Goal: Check status: Check status

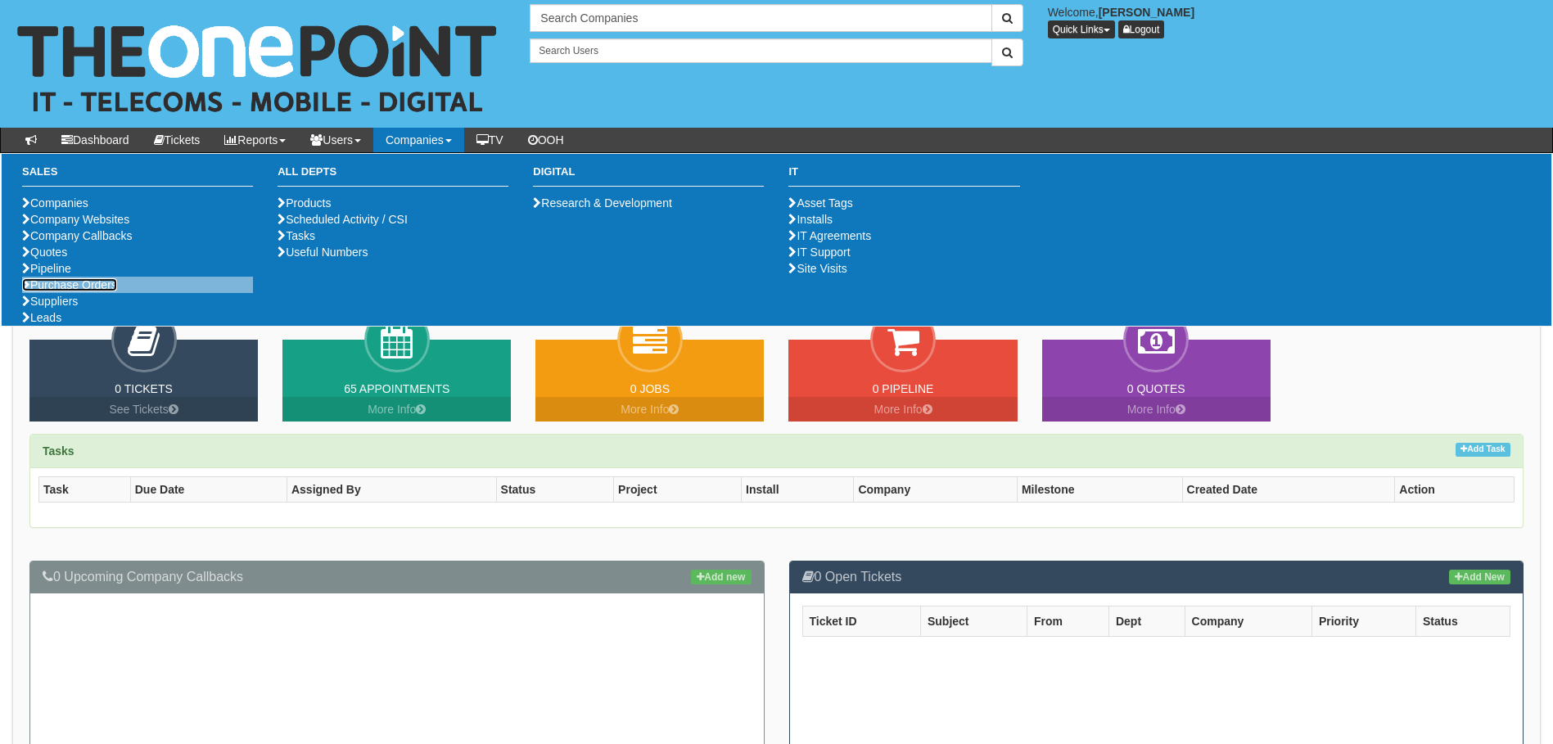
click at [96, 291] on link "Purchase Orders" at bounding box center [69, 284] width 95 height 13
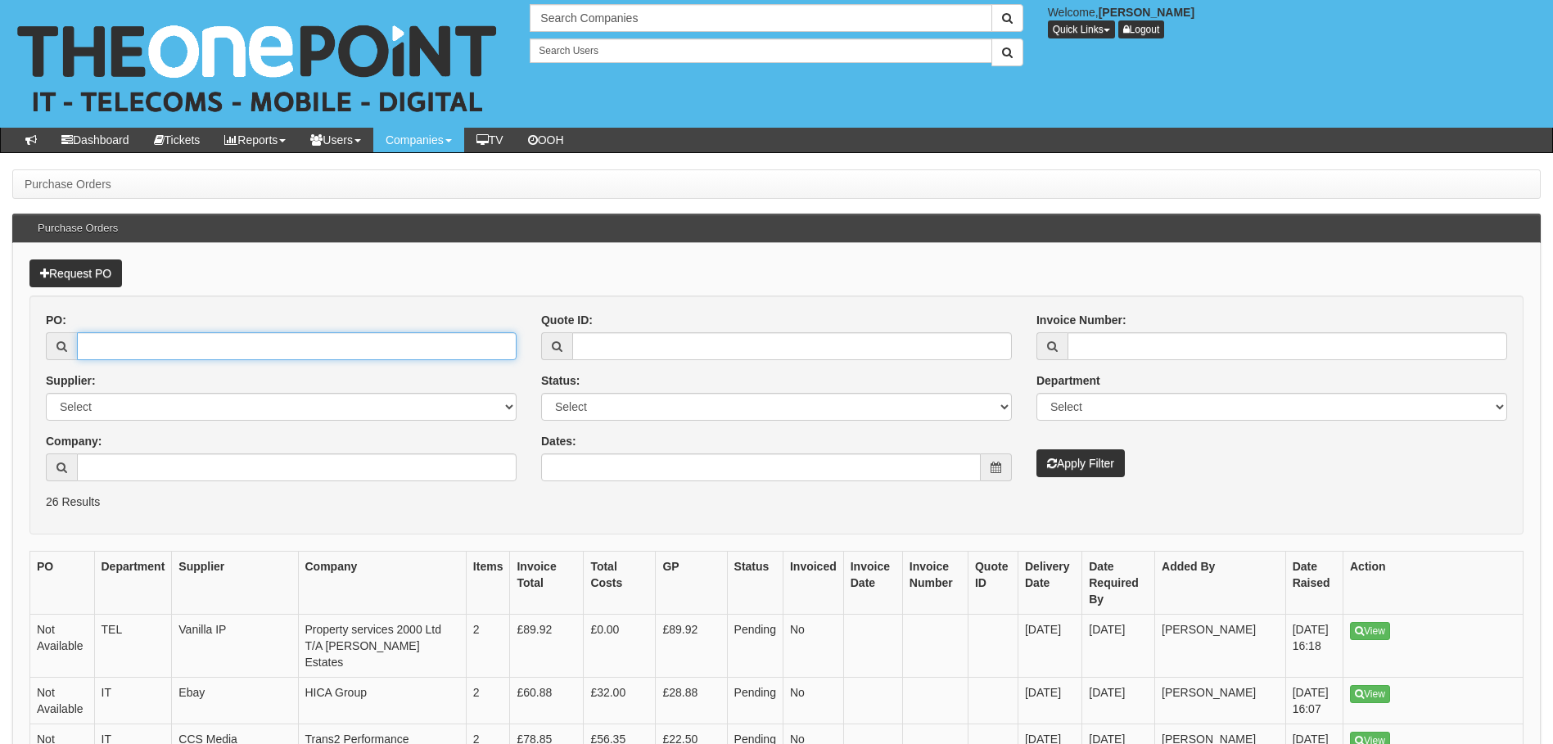
click at [192, 345] on input "PO:" at bounding box center [296, 346] width 439 height 28
paste input "19362"
type input "19362"
click at [1073, 460] on button "Apply Filter" at bounding box center [1080, 463] width 88 height 28
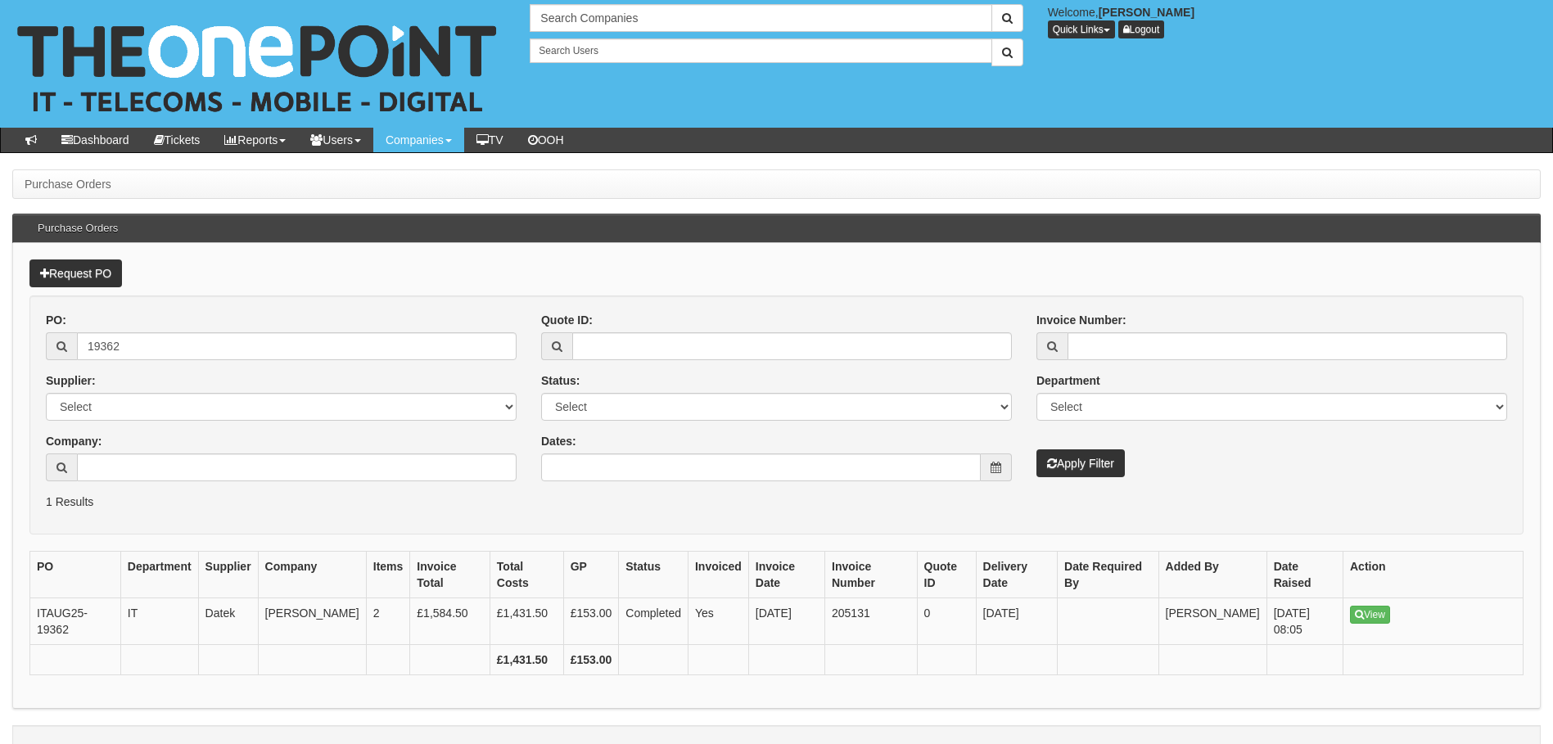
click at [1287, 490] on div "PO: 19362 Supplier: Select 123 REG.co.uk 1Password 3 4Gon AA Jones Electric Ltd…" at bounding box center [776, 403] width 1485 height 182
click at [1356, 610] on icon at bounding box center [1358, 615] width 9 height 10
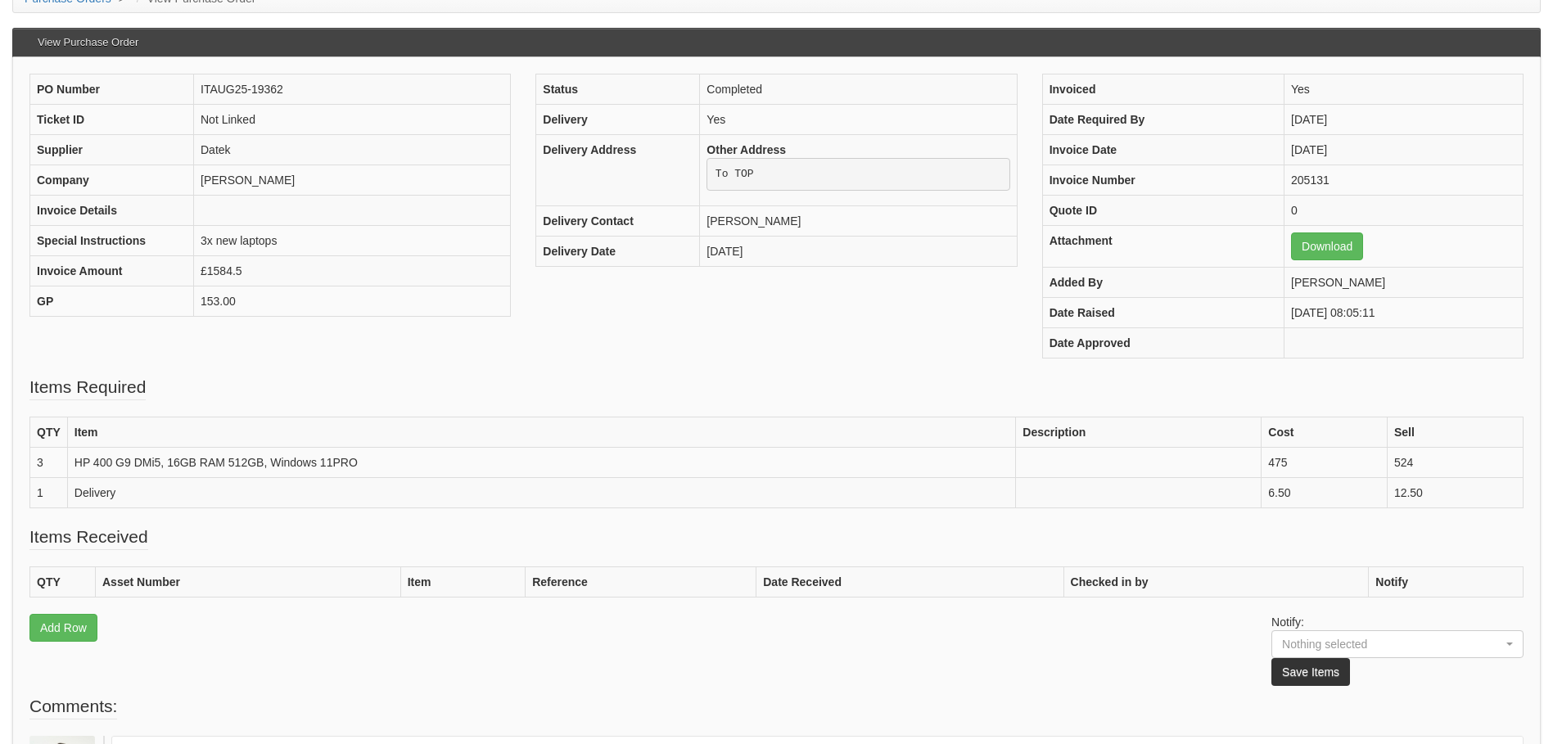
scroll to position [187, 0]
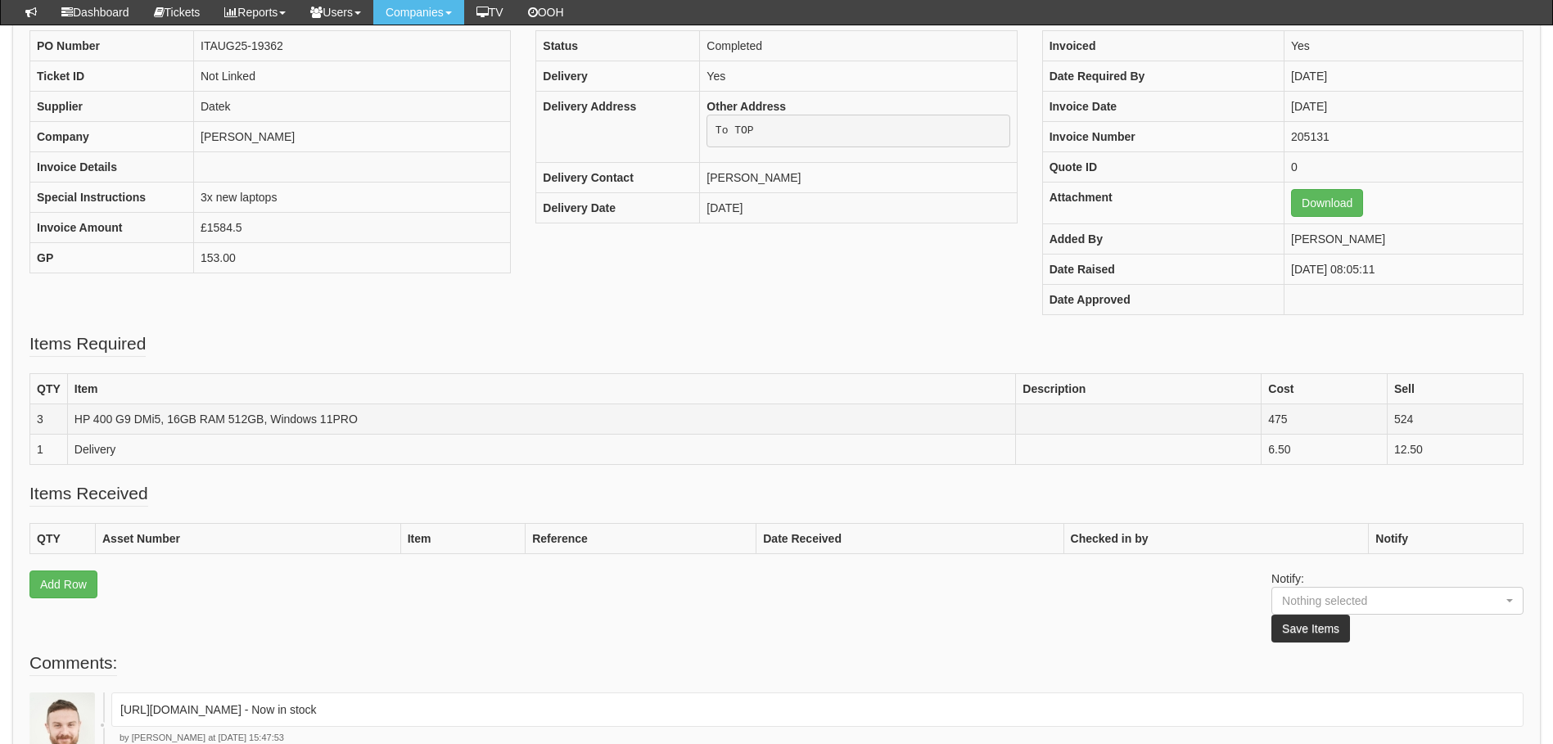
click at [316, 417] on td "HP 400 G9 DMi5, 16GB RAM 512GB, Windows 11PRO" at bounding box center [541, 419] width 948 height 30
drag, startPoint x: 316, startPoint y: 417, endPoint x: 291, endPoint y: 416, distance: 24.6
copy td "HP 400 G9 DMi5, 16GB RAM 512GB, Windows 11PRO"
